Goal: Transaction & Acquisition: Register for event/course

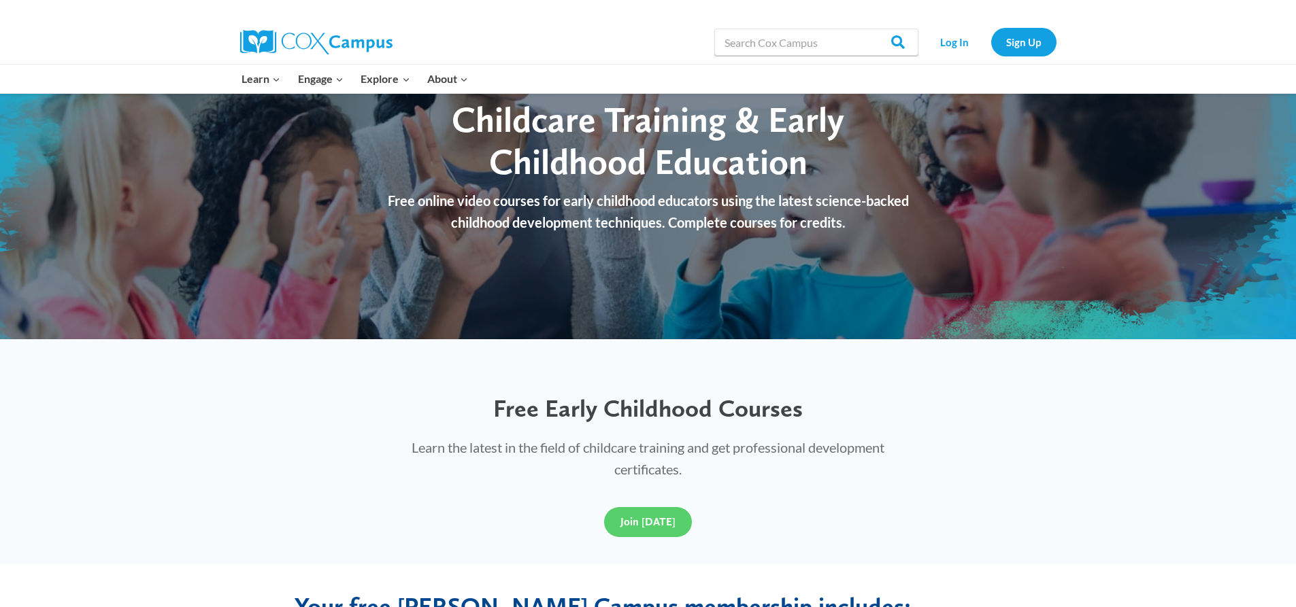
scroll to position [204, 0]
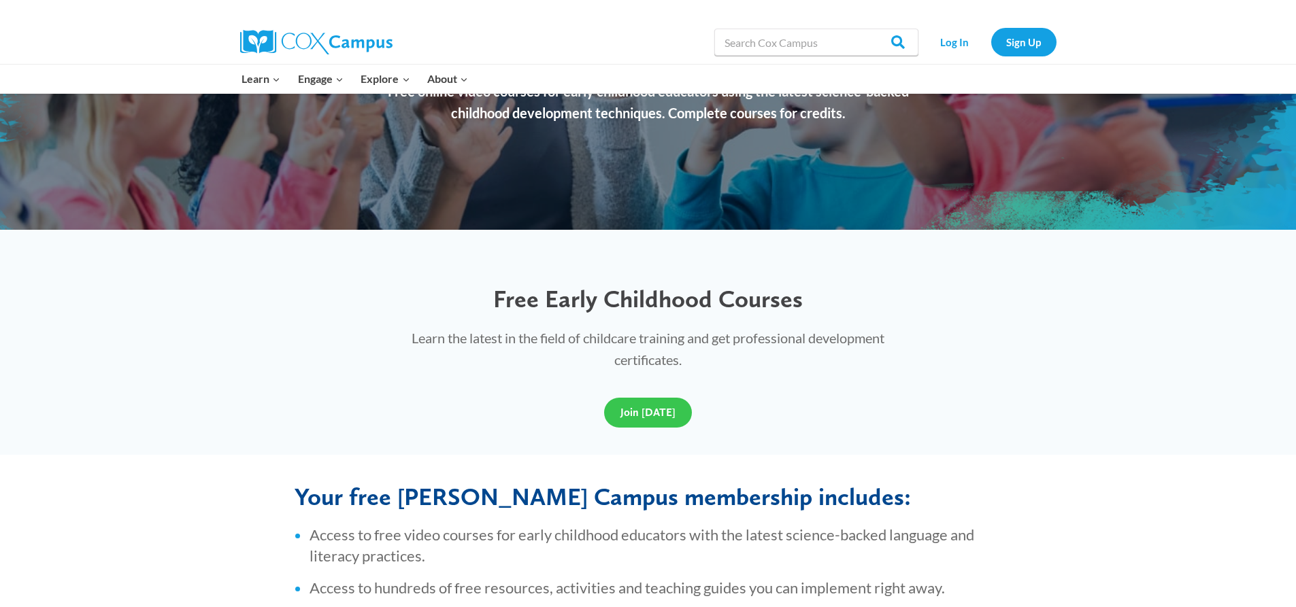
click at [626, 426] on link "Join Today" at bounding box center [648, 413] width 88 height 30
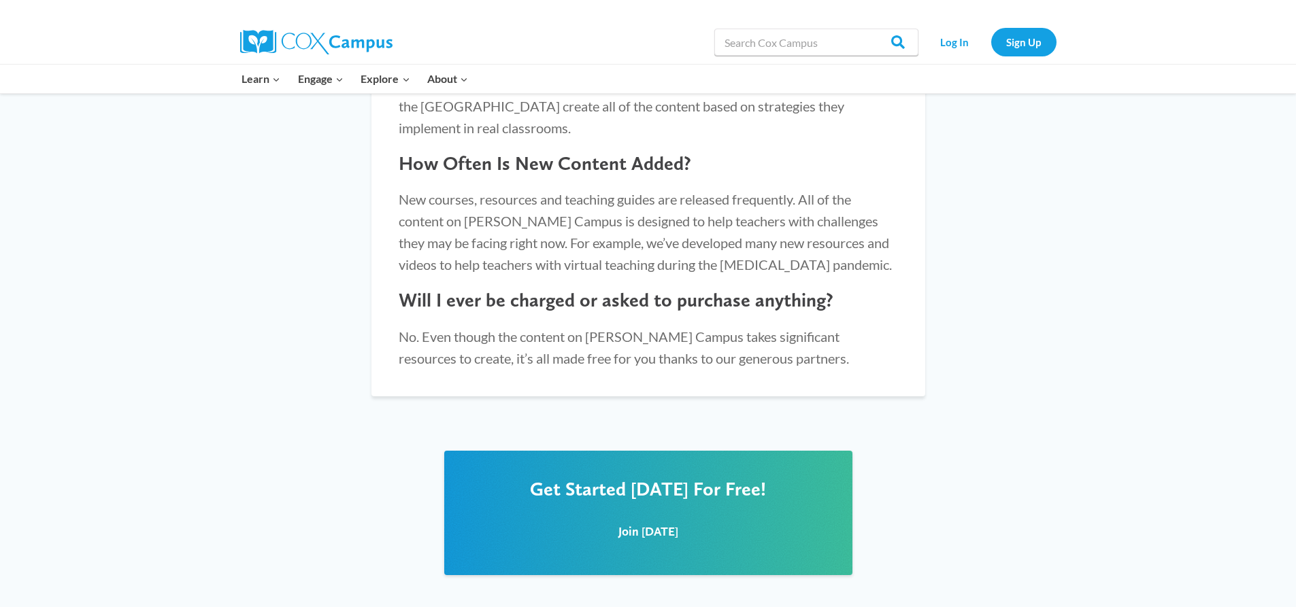
scroll to position [1632, 0]
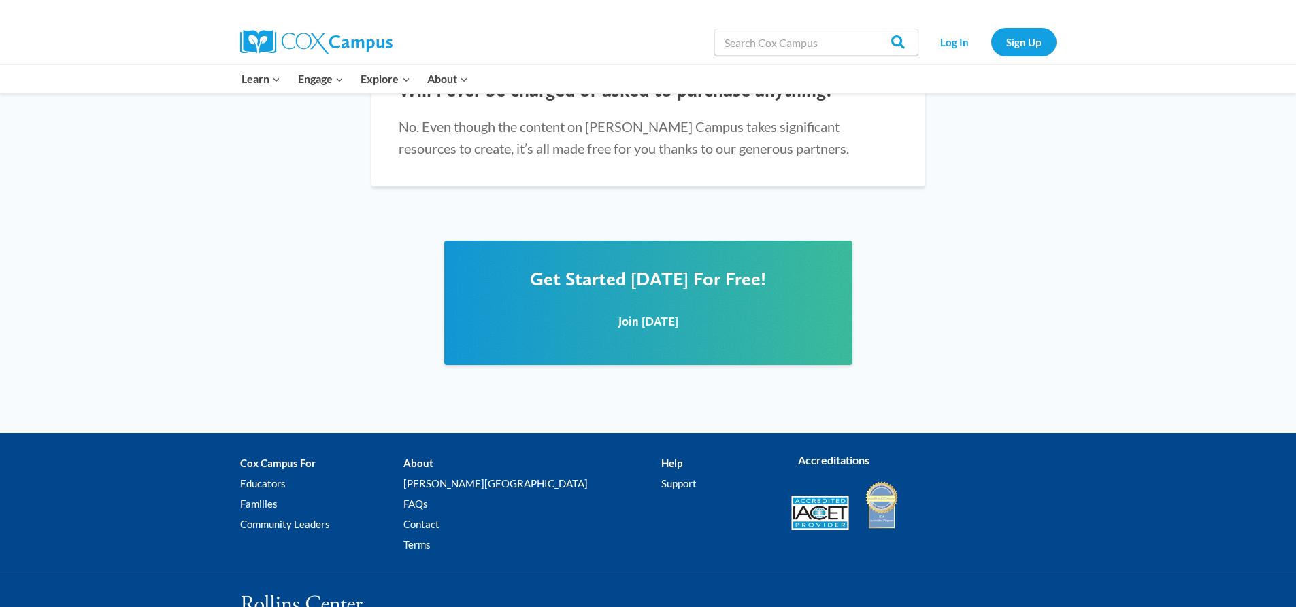
click at [598, 333] on div "Get Started Today For Free! Join Today" at bounding box center [648, 303] width 408 height 124
click at [605, 324] on div "Join Today" at bounding box center [648, 320] width 381 height 61
click at [641, 314] on span "Join Today" at bounding box center [648, 321] width 60 height 14
click at [1017, 52] on link "Sign Up" at bounding box center [1023, 42] width 65 height 28
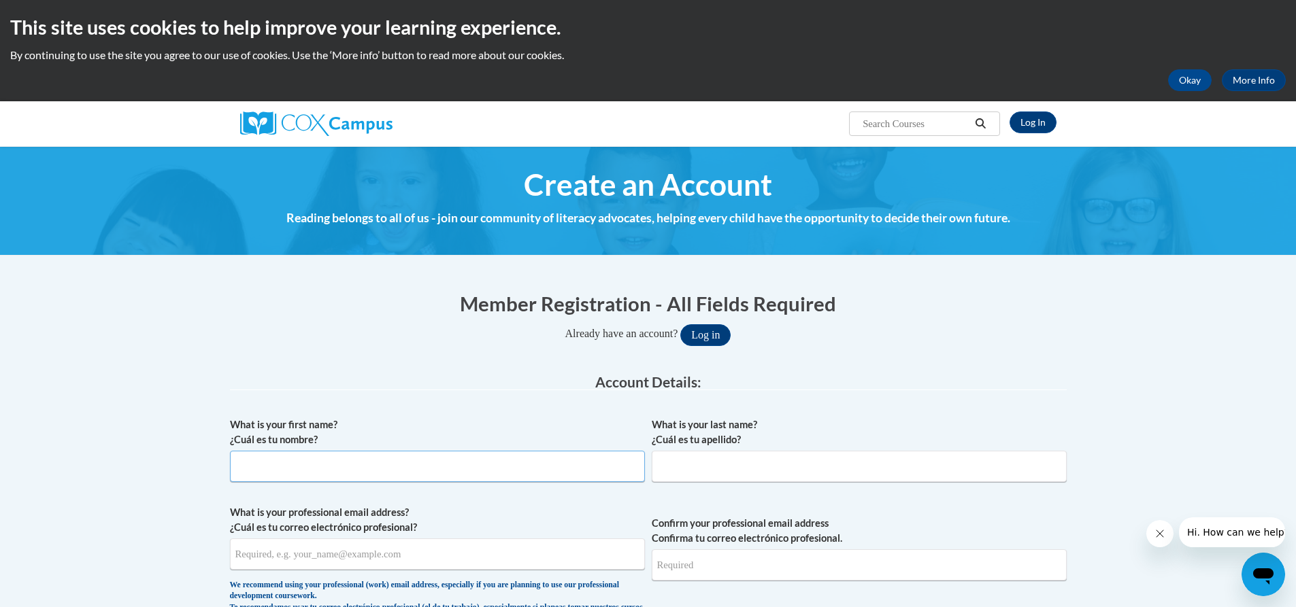
click at [417, 464] on input "What is your first name? ¿Cuál es tu nombre?" at bounding box center [437, 466] width 415 height 31
type input "Celeste"
click at [680, 480] on input "What is your last name? ¿Cuál es tu apellido?" at bounding box center [859, 466] width 415 height 31
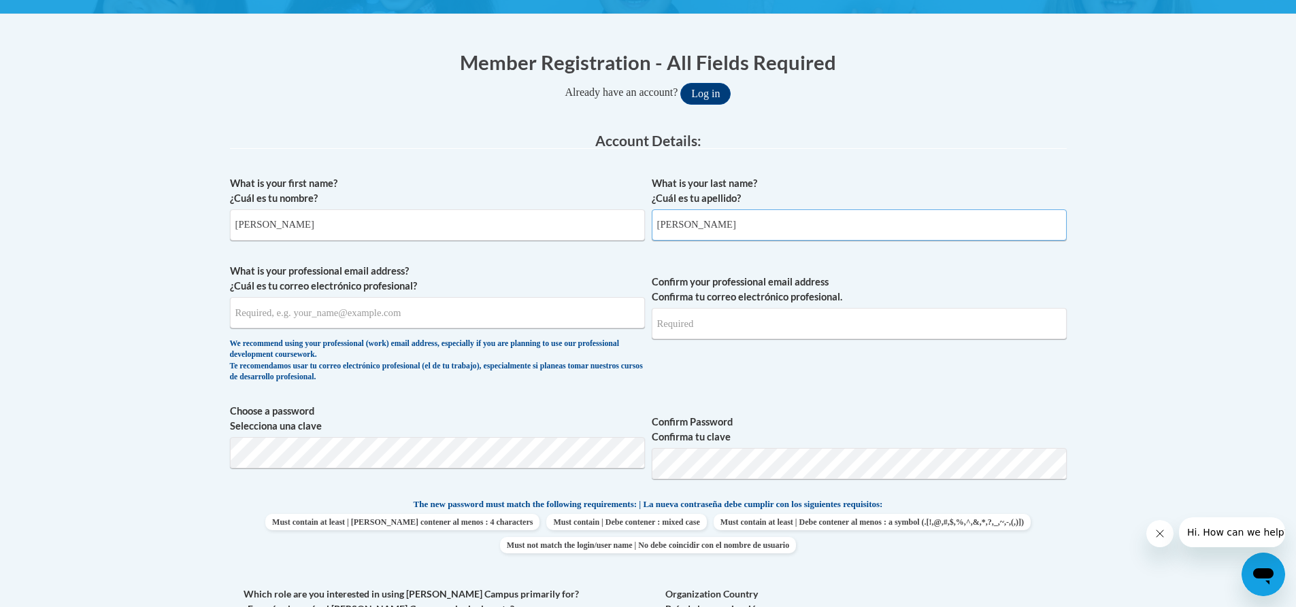
scroll to position [340, 0]
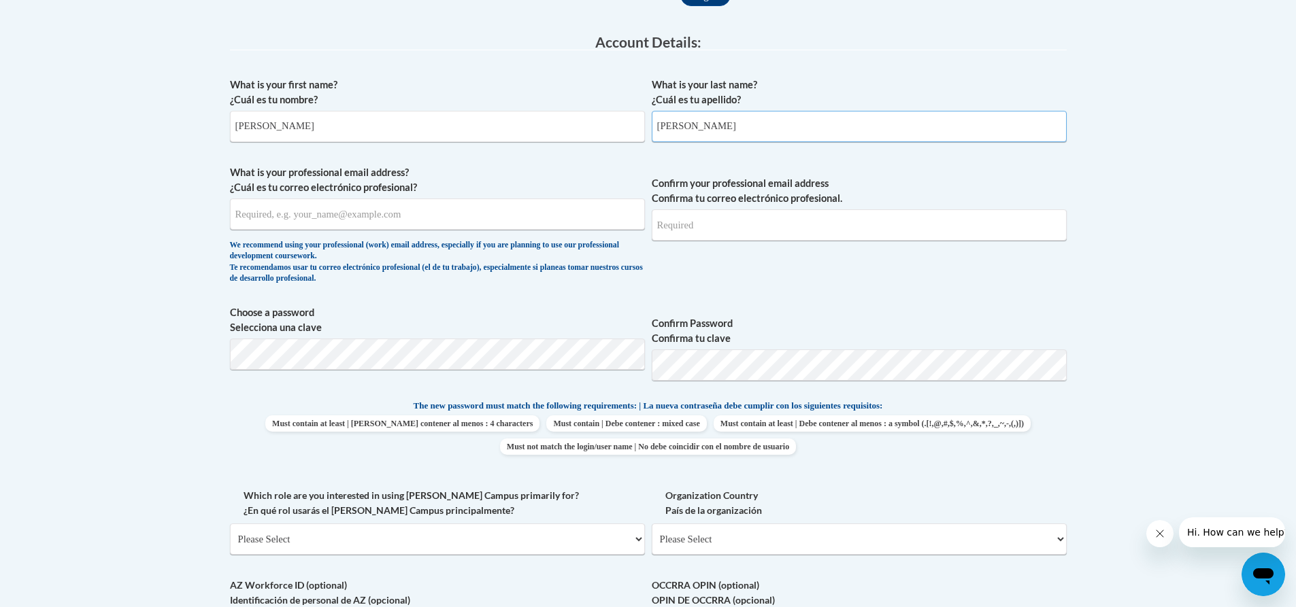
type input "Rogers"
click at [307, 213] on input "What is your professional email address? ¿Cuál es tu correo electrónico profesi…" at bounding box center [437, 214] width 415 height 31
type input "Ce.rogers@mail.com"
click at [699, 233] on input "Confirm your professional email address Confirma tu correo electrónico profesio…" at bounding box center [859, 224] width 415 height 31
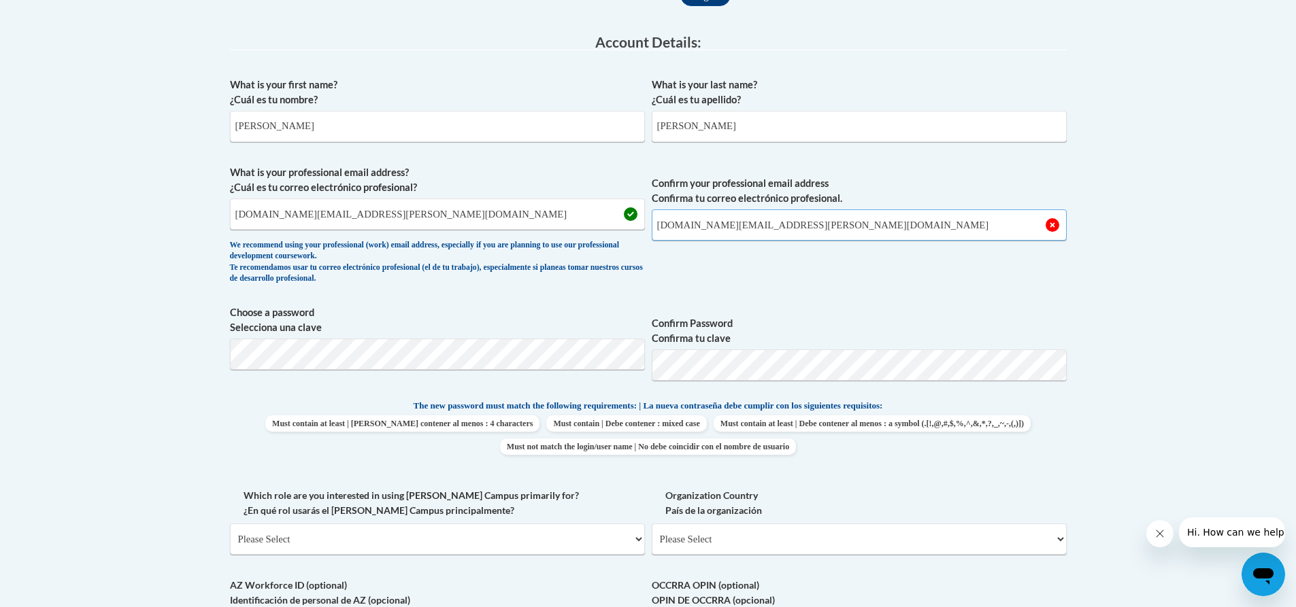
type input "Ce.rogers@mail.com"
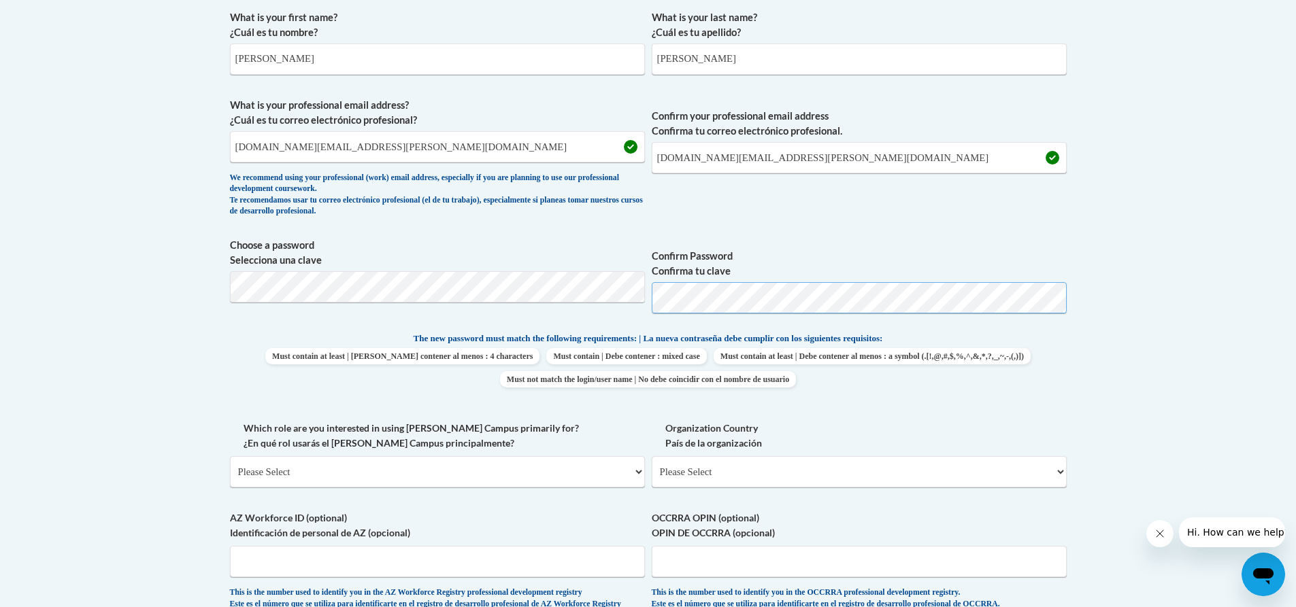
scroll to position [408, 0]
click at [476, 486] on select "Please Select College/University | Colegio/Universidad Community/Nonprofit Part…" at bounding box center [437, 471] width 415 height 31
select select "fbf2d438-af2f-41f8-98f1-81c410e29de3"
click at [230, 456] on select "Please Select College/University | Colegio/Universidad Community/Nonprofit Part…" at bounding box center [437, 471] width 415 height 31
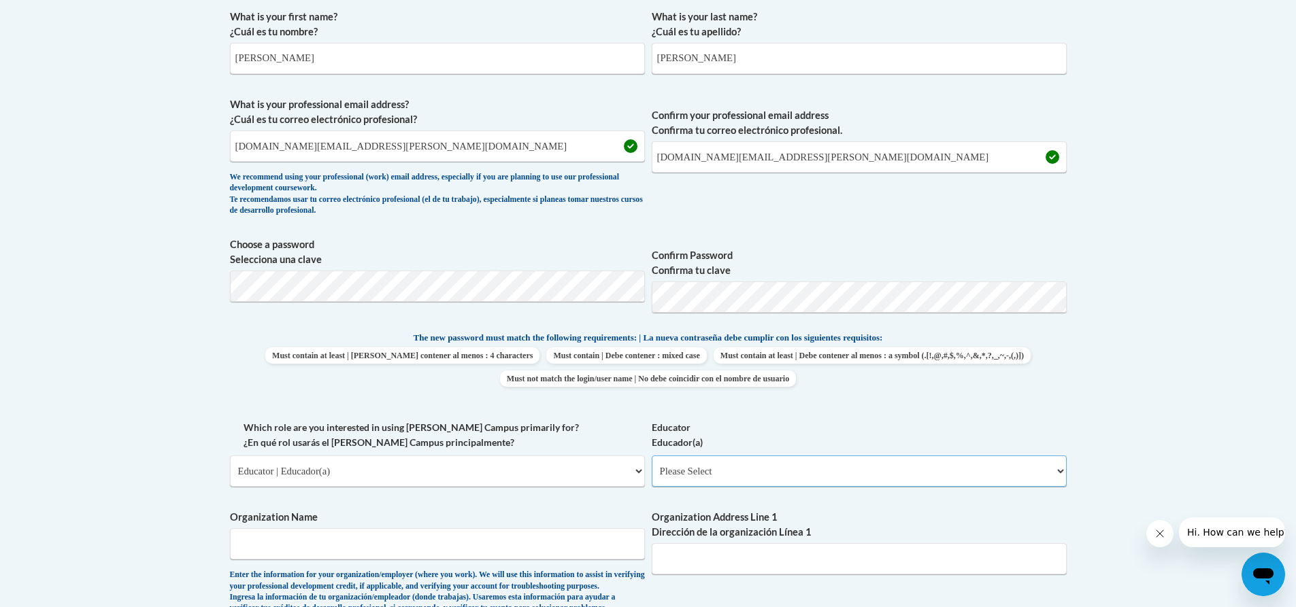
drag, startPoint x: 750, startPoint y: 469, endPoint x: 739, endPoint y: 469, distance: 11.6
click at [750, 469] on select "Please Select Early Learning/Daycare Teacher/Family Home Care Provider | Maestr…" at bounding box center [859, 471] width 415 height 31
select select "5e2af403-4f2c-4e49-a02f-103e55d7b75b"
click at [652, 456] on select "Please Select Early Learning/Daycare Teacher/Family Home Care Provider | Maestr…" at bounding box center [859, 471] width 415 height 31
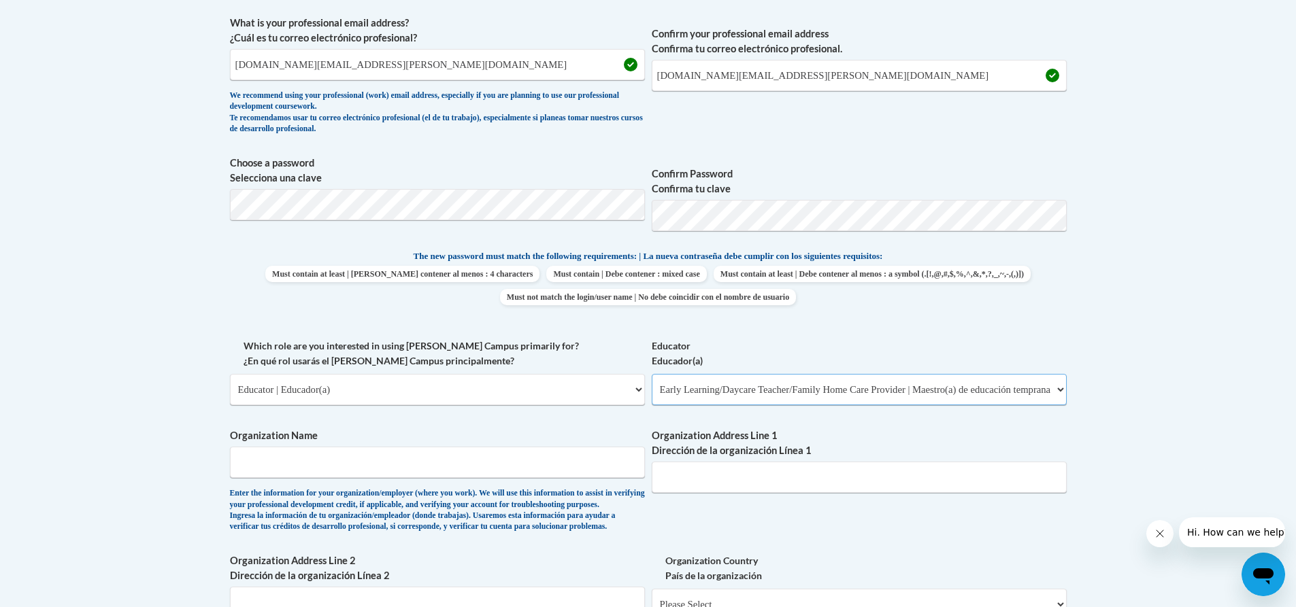
scroll to position [612, 0]
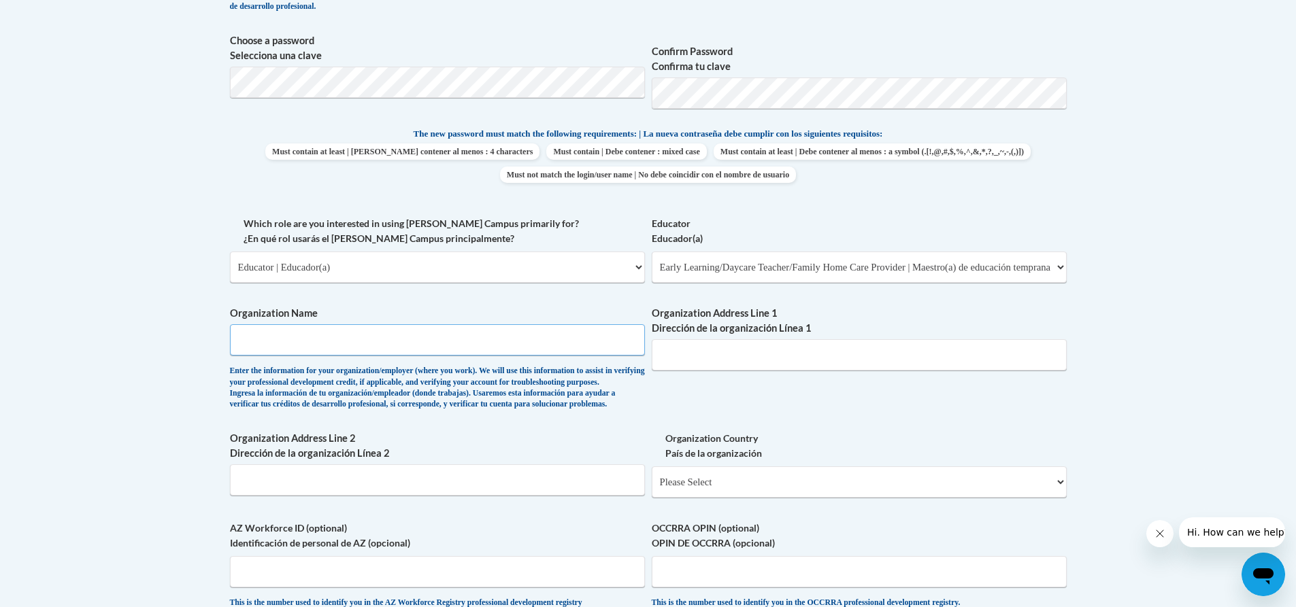
click at [376, 328] on input "Organization Name" at bounding box center [437, 339] width 415 height 31
type input "UAC"
click at [789, 350] on input "Organization Address Line 1 Dirección de la organización Línea 1" at bounding box center [859, 354] width 415 height 31
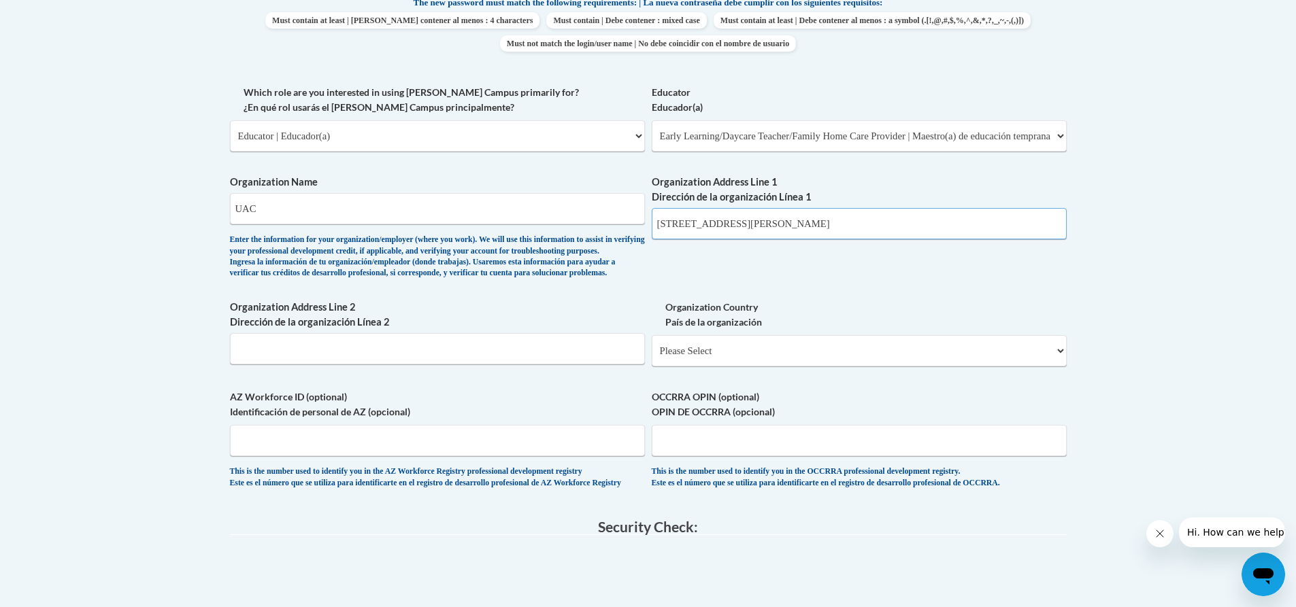
scroll to position [748, 0]
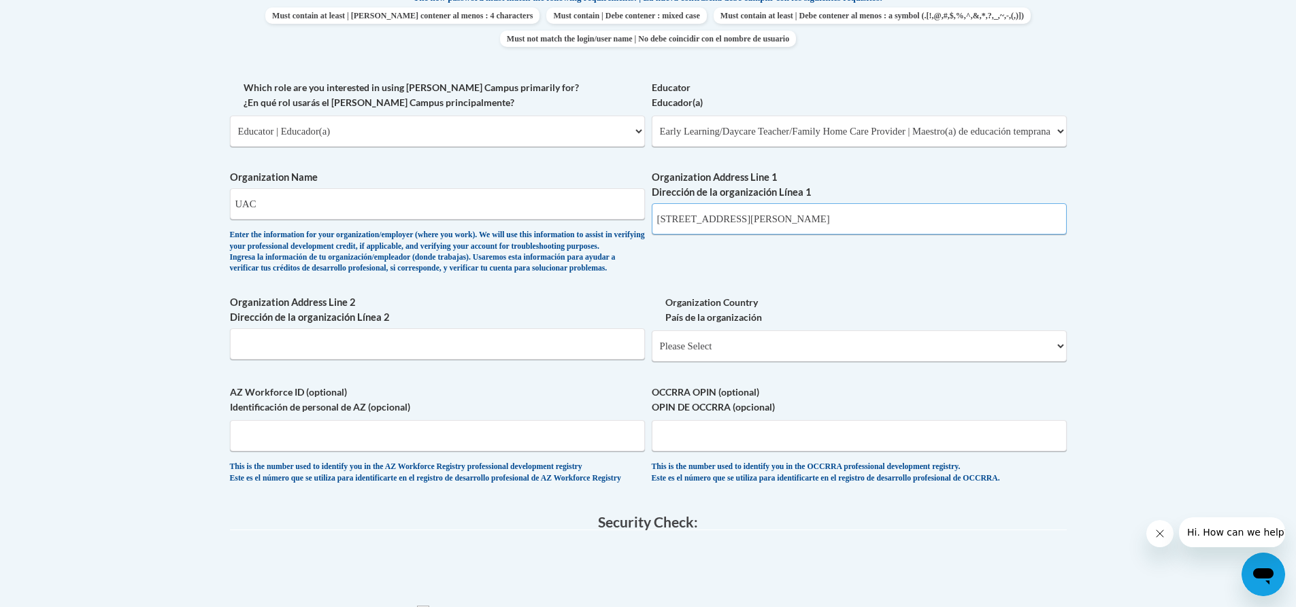
type input "3836 Nancy St."
click at [743, 362] on select "Please Select United States | Estados Unidos Outside of the United States | Fue…" at bounding box center [859, 346] width 415 height 31
select select "ad49bcad-a171-4b2e-b99c-48b446064914"
click at [652, 352] on select "Please Select United States | Estados Unidos Outside of the United States | Fue…" at bounding box center [859, 346] width 415 height 31
select select
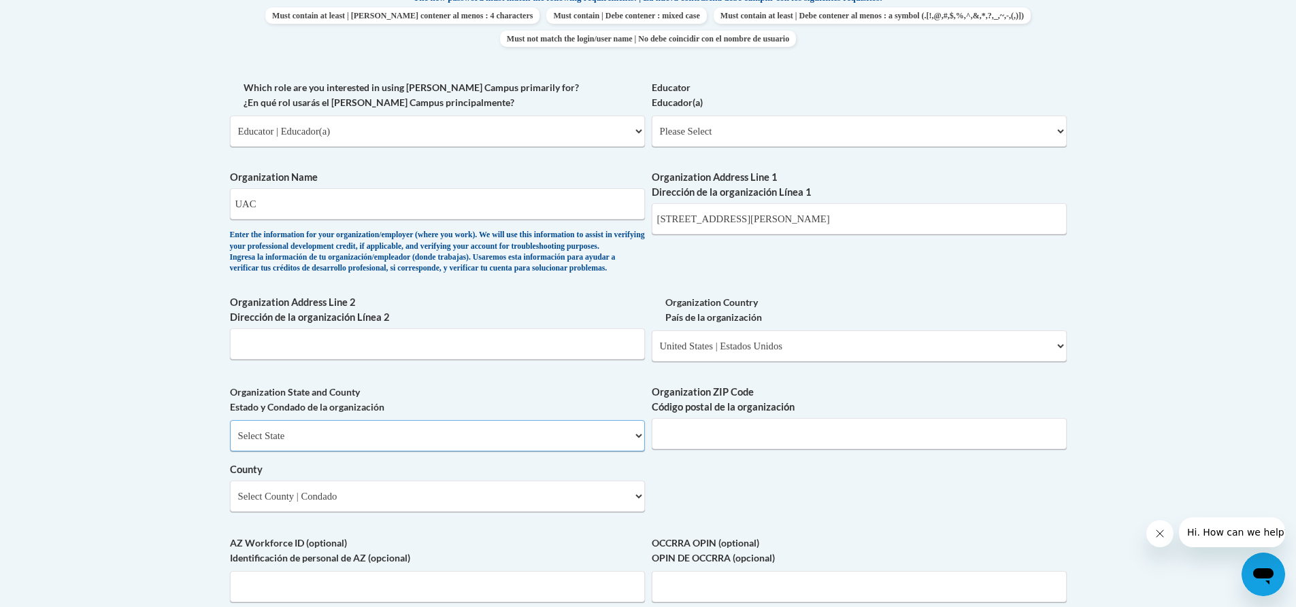
click at [318, 452] on select "Select State Alabama Alaska Arizona Arkansas California Colorado Connecticut De…" at bounding box center [437, 435] width 415 height 31
select select "Florida"
click at [230, 443] on select "Select State Alabama Alaska Arizona Arkansas California Colorado Connecticut De…" at bounding box center [437, 435] width 415 height 31
click at [718, 450] on input "Organization ZIP Code Código postal de la organización" at bounding box center [859, 433] width 415 height 31
type input "32209"
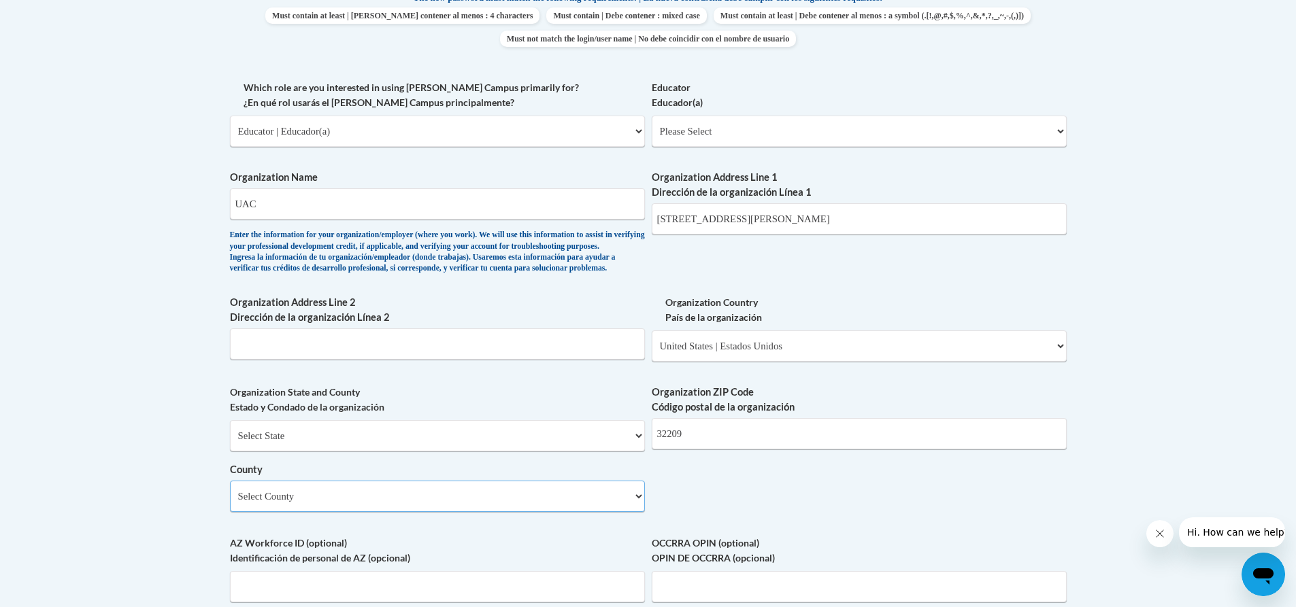
click at [636, 512] on select "Select County Alachua Baker Bay Bradford Brevard Broward Calhoun Charlotte Citr…" at bounding box center [437, 496] width 415 height 31
select select "Duval"
click at [230, 503] on select "Select County Alachua Baker Bay Bradford Brevard Broward Calhoun Charlotte Citr…" at bounding box center [437, 496] width 415 height 31
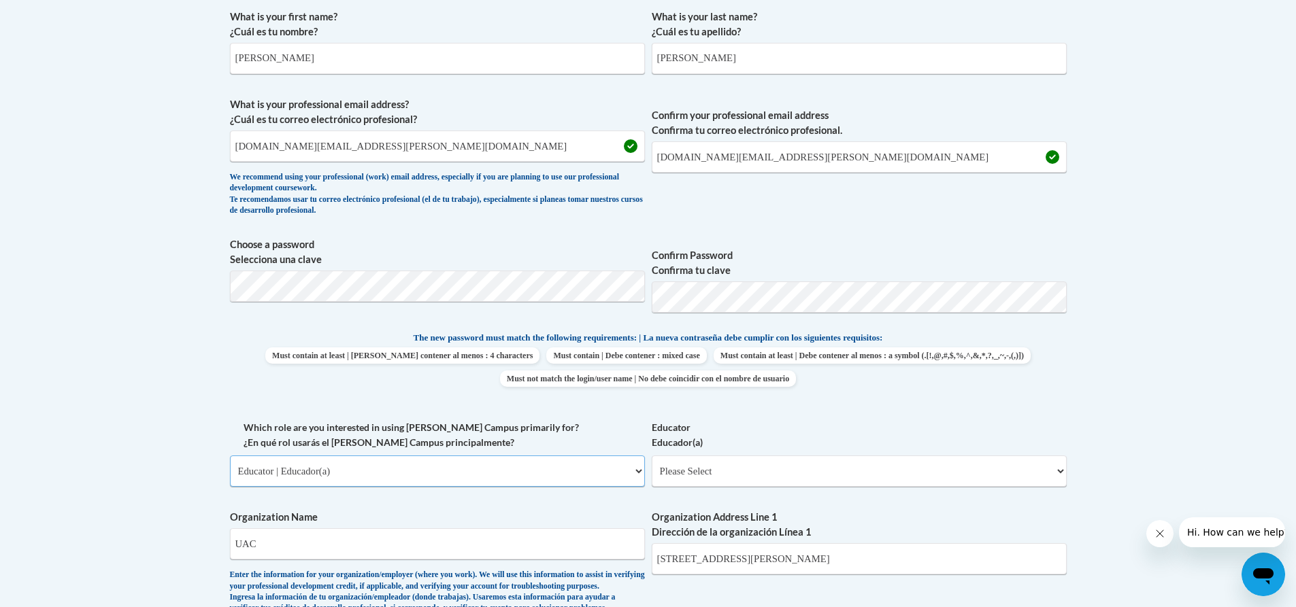
click at [345, 477] on select "Please Select College/University | Colegio/Universidad Community/Nonprofit Part…" at bounding box center [437, 471] width 415 height 31
click at [230, 456] on select "Please Select College/University | Colegio/Universidad Community/Nonprofit Part…" at bounding box center [437, 471] width 415 height 31
click at [712, 480] on select "Please Select Early Learning/Daycare Teacher/Family Home Care Provider | Maestr…" at bounding box center [859, 471] width 415 height 31
select select "5e2af403-4f2c-4e49-a02f-103e55d7b75b"
click at [652, 456] on select "Please Select Early Learning/Daycare Teacher/Family Home Care Provider | Maestr…" at bounding box center [859, 471] width 415 height 31
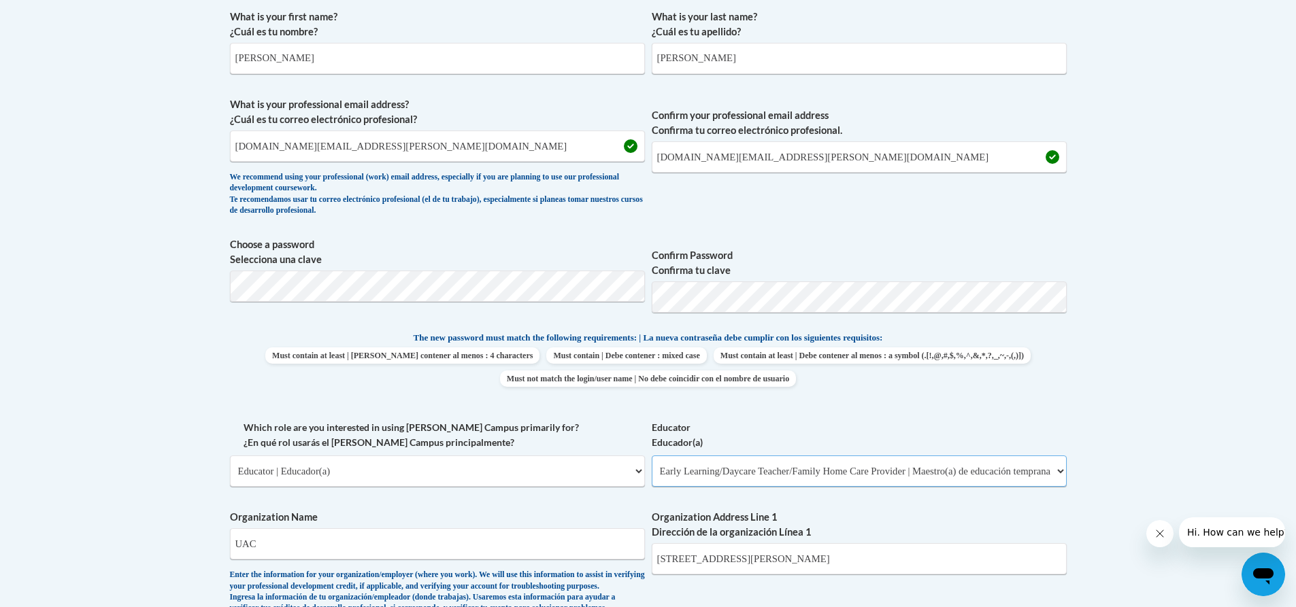
select select "null"
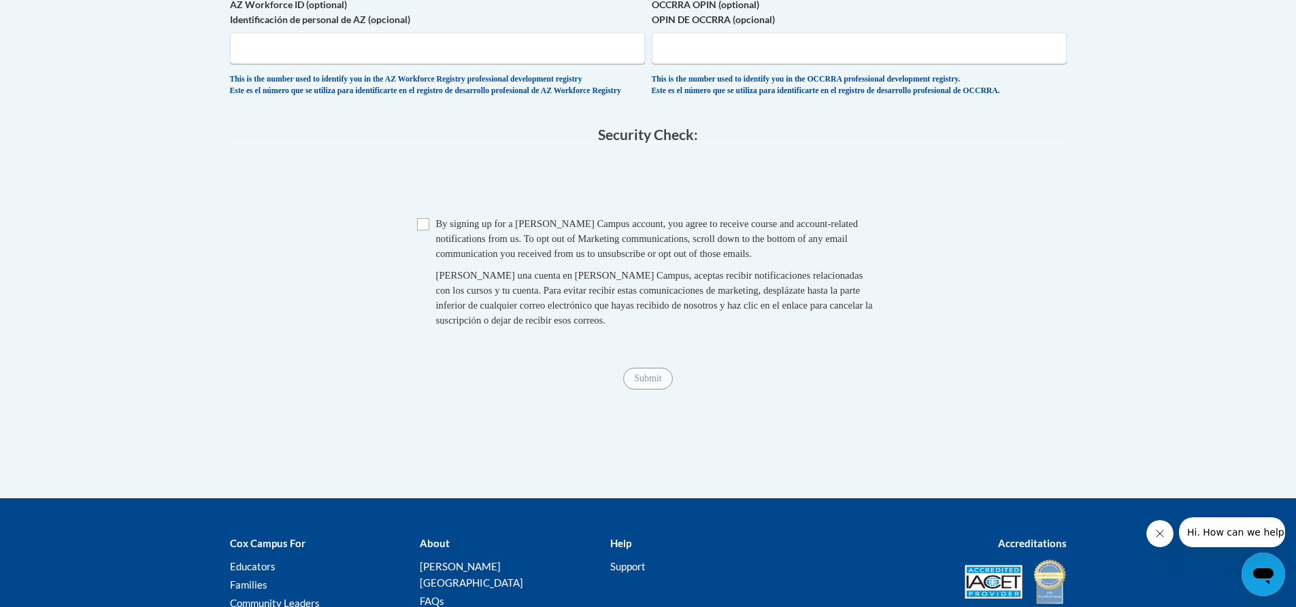
scroll to position [1292, 0]
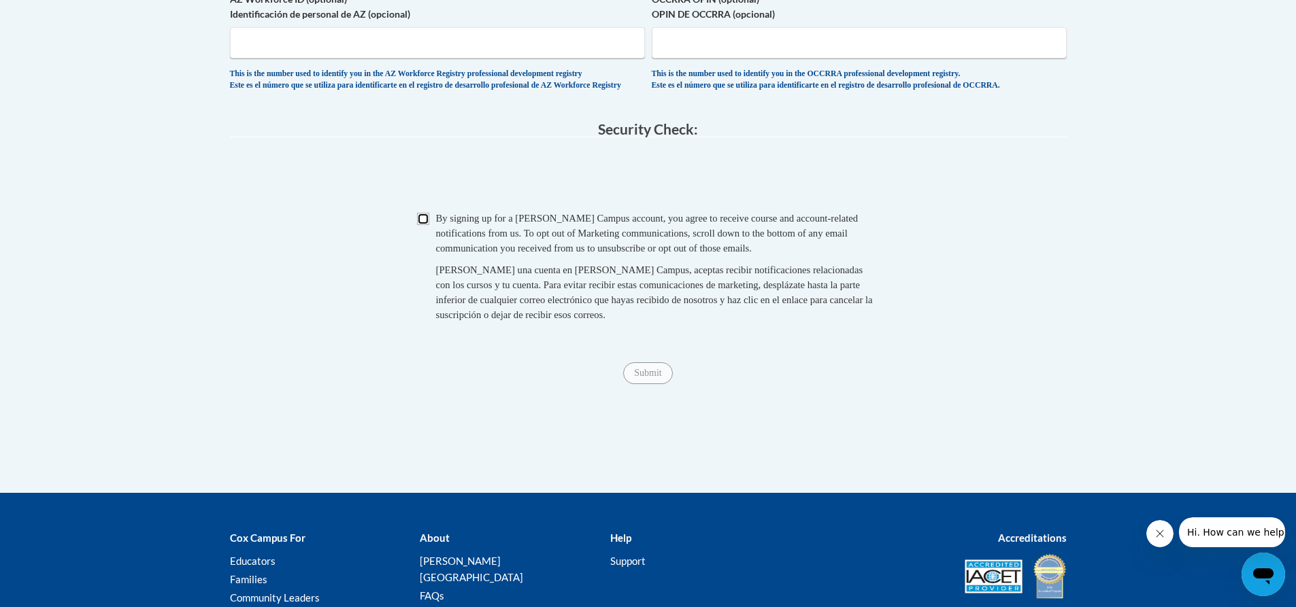
click at [422, 225] on input "Checkbox" at bounding box center [423, 219] width 12 height 12
checkbox input "true"
click at [648, 384] on input "Submit" at bounding box center [647, 374] width 49 height 22
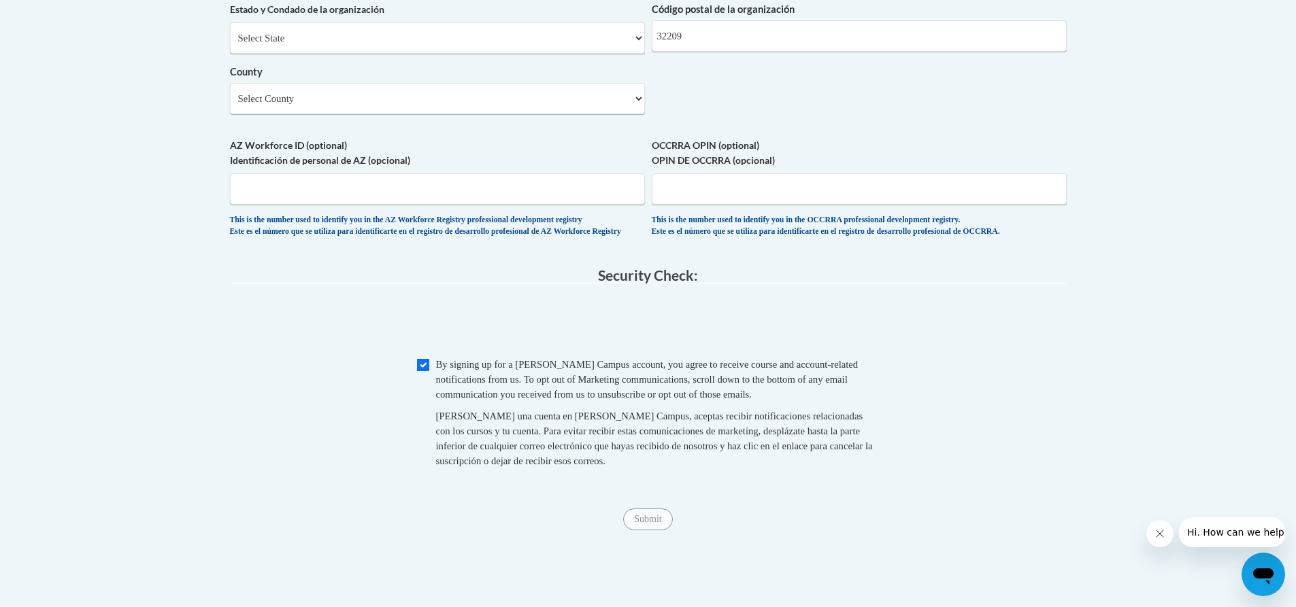
scroll to position [952, 0]
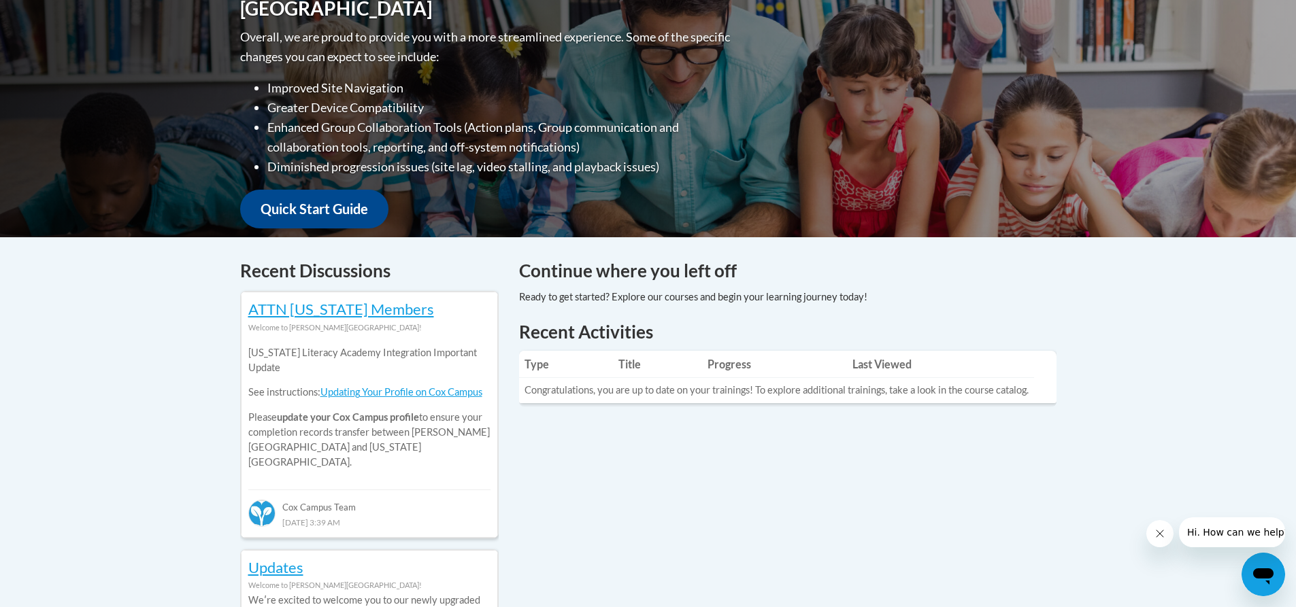
scroll to position [340, 0]
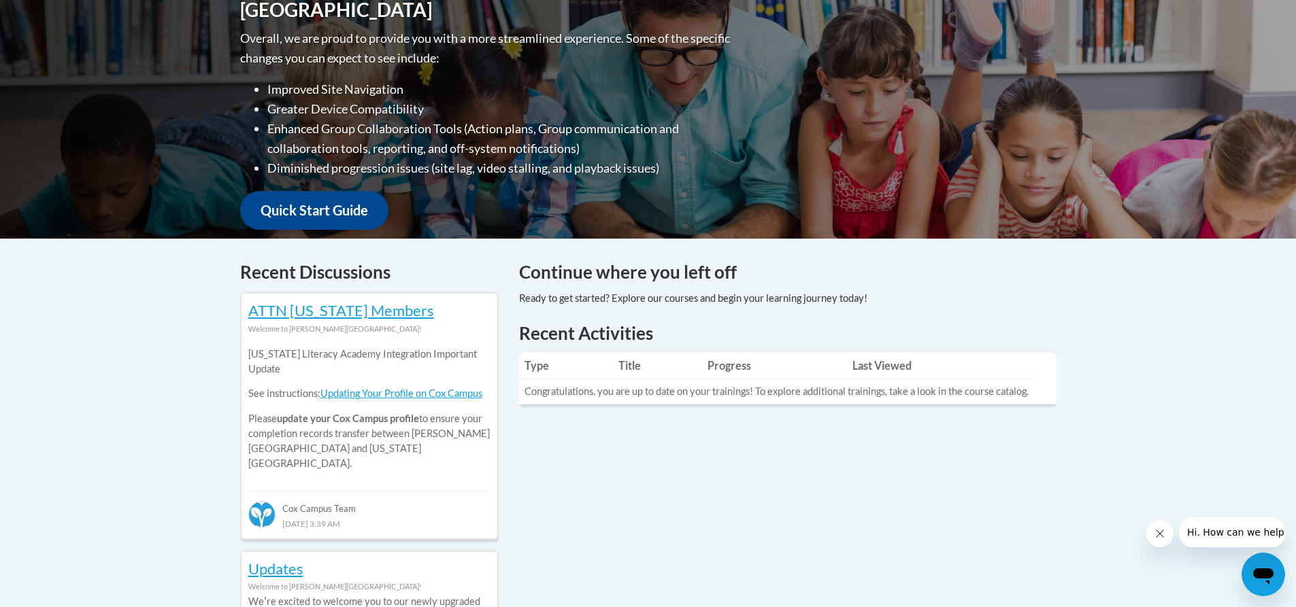
click at [1037, 335] on h1 "Recent Activities" at bounding box center [787, 333] width 537 height 24
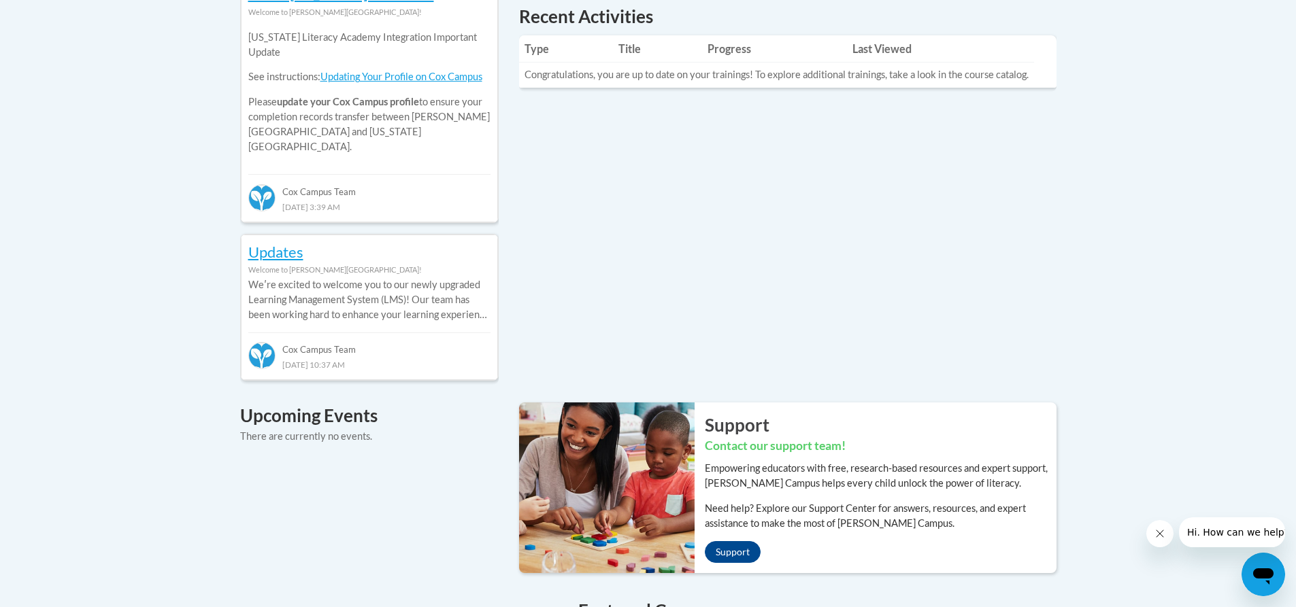
scroll to position [392, 0]
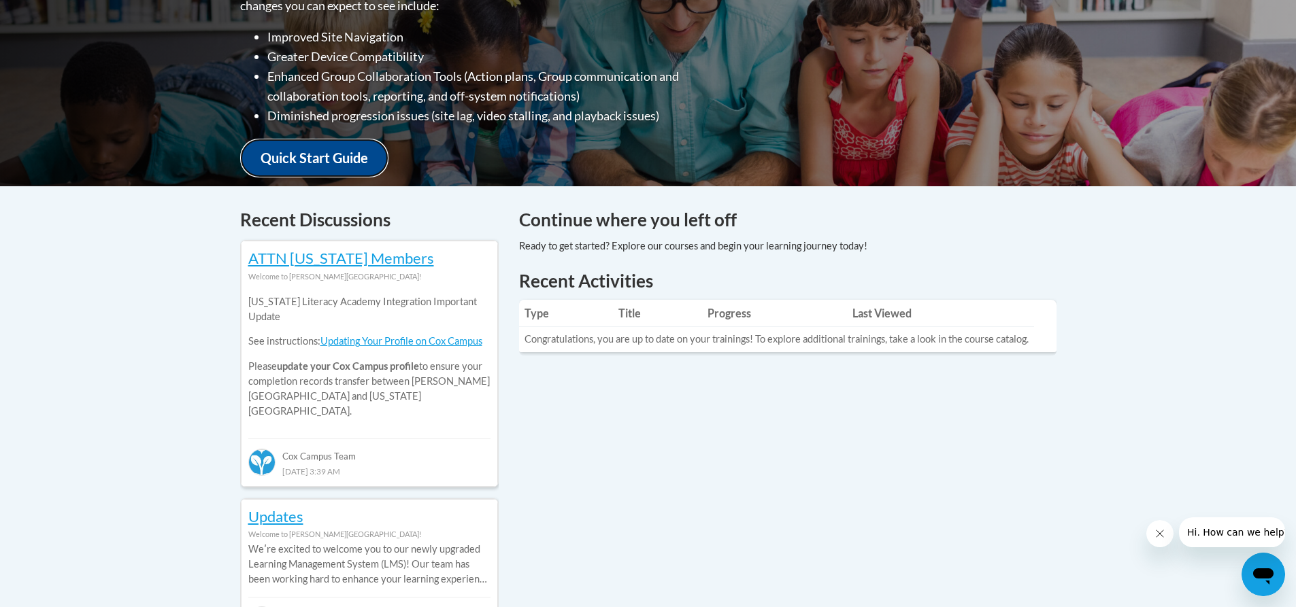
click at [301, 140] on link "Quick Start Guide" at bounding box center [314, 158] width 148 height 39
